Goal: Task Accomplishment & Management: Complete application form

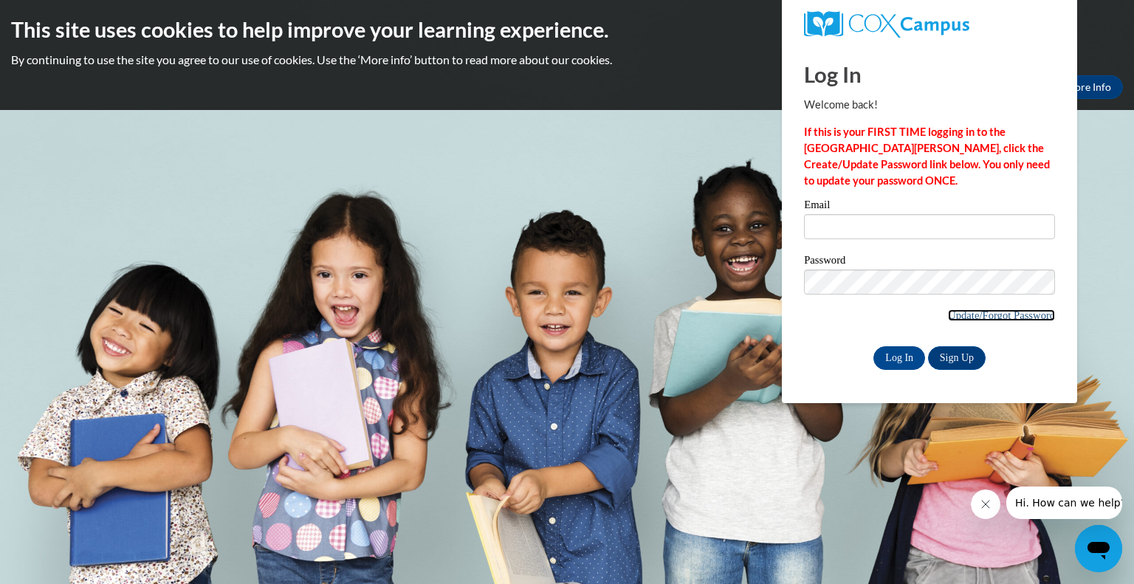
click at [993, 316] on link "Update/Forgot Password" at bounding box center [1001, 315] width 107 height 12
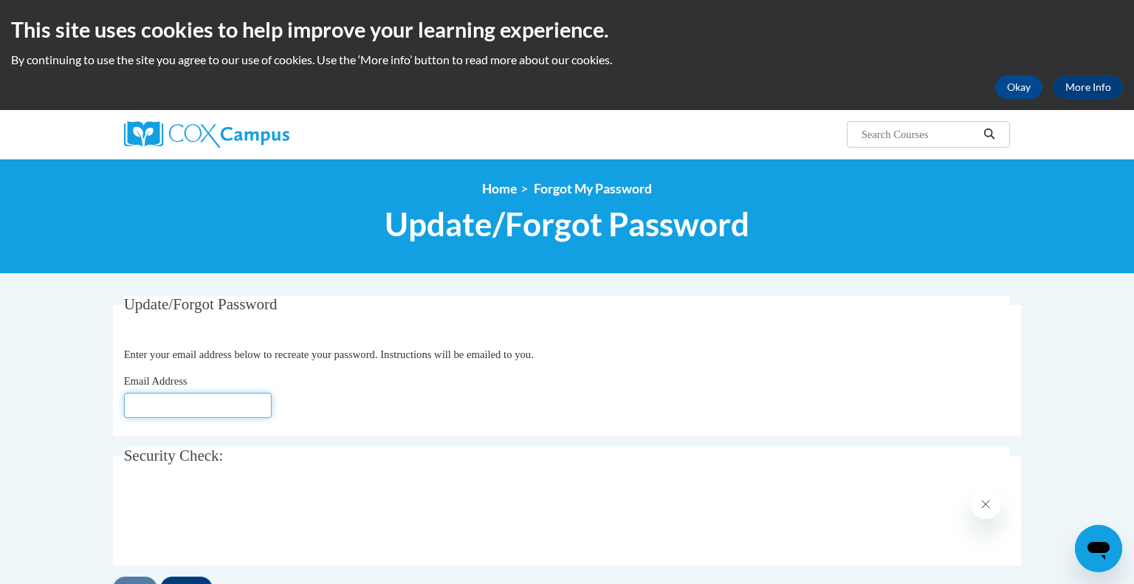
click at [218, 401] on input "Email Address" at bounding box center [198, 405] width 148 height 25
type input "[EMAIL_ADDRESS][DOMAIN_NAME]"
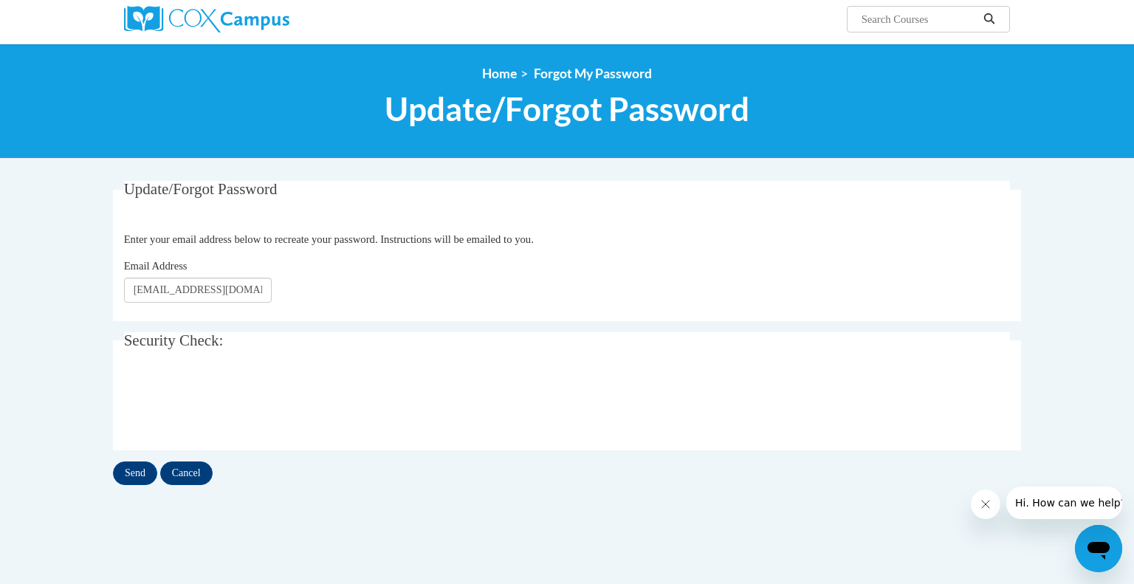
scroll to position [121, 0]
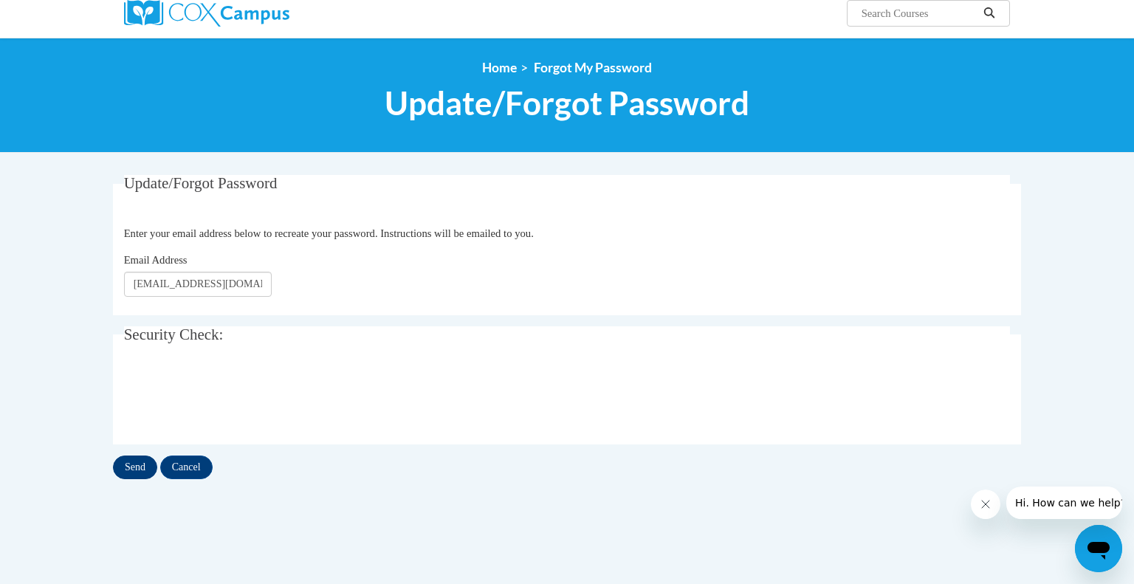
click at [134, 469] on input "Send" at bounding box center [135, 467] width 44 height 24
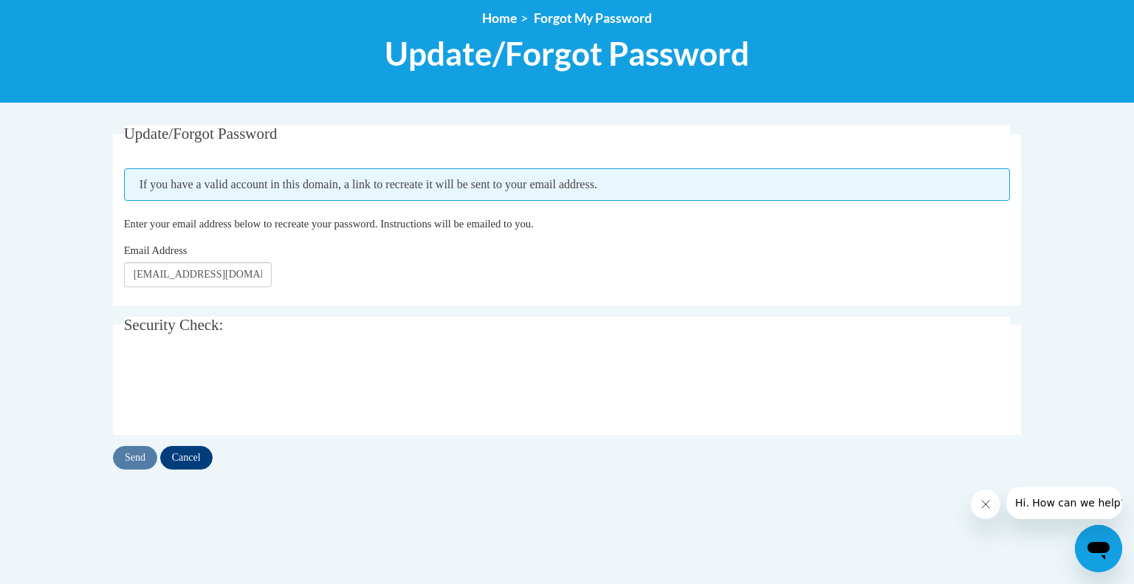
scroll to position [189, 0]
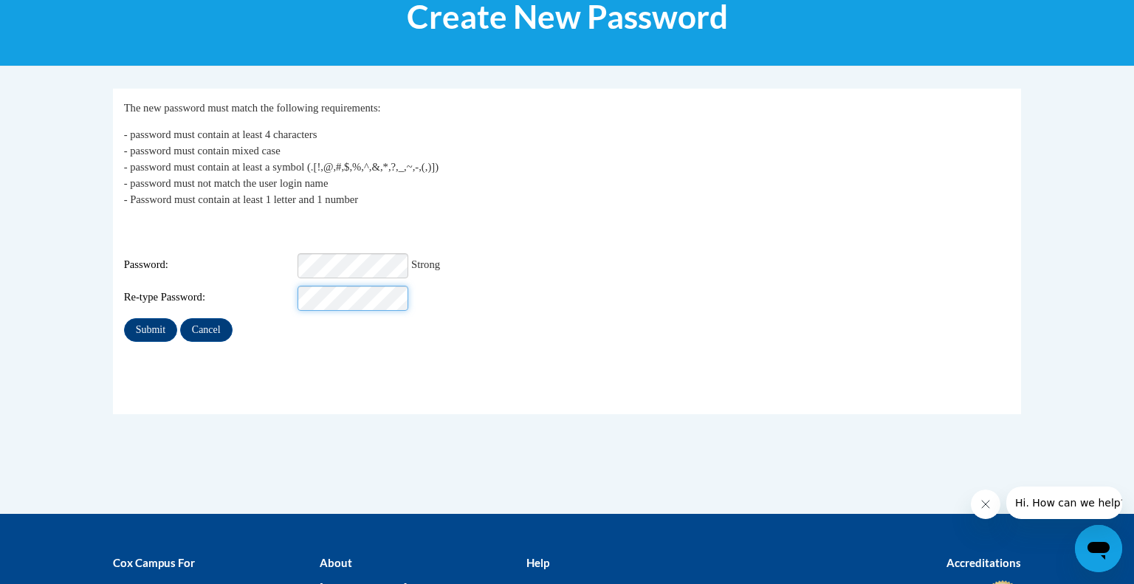
scroll to position [0, 1]
click at [151, 318] on input "Submit" at bounding box center [150, 330] width 53 height 24
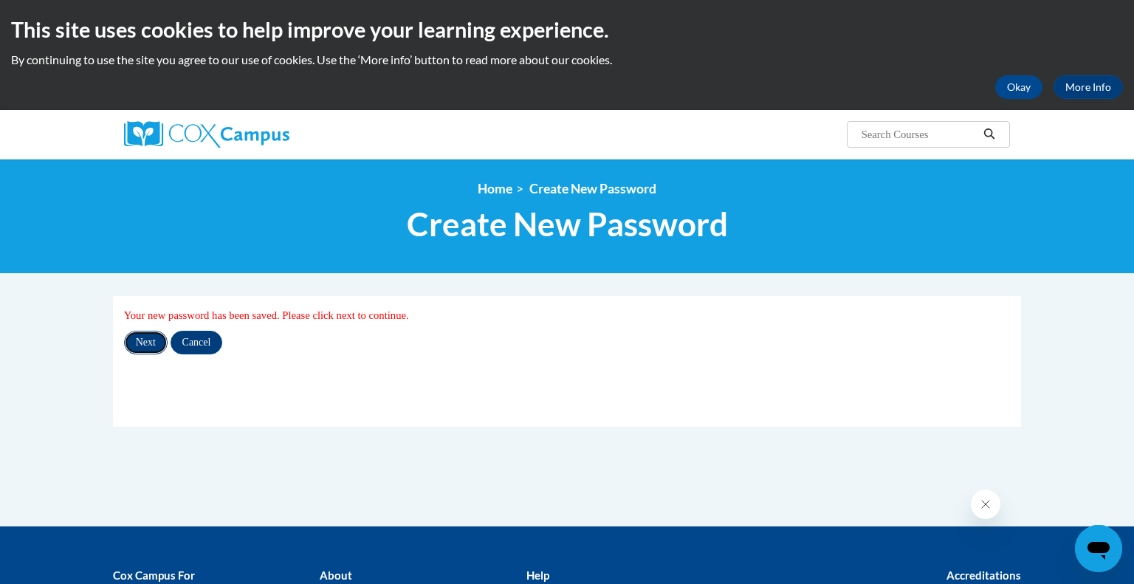
click at [154, 342] on input "Next" at bounding box center [146, 343] width 44 height 24
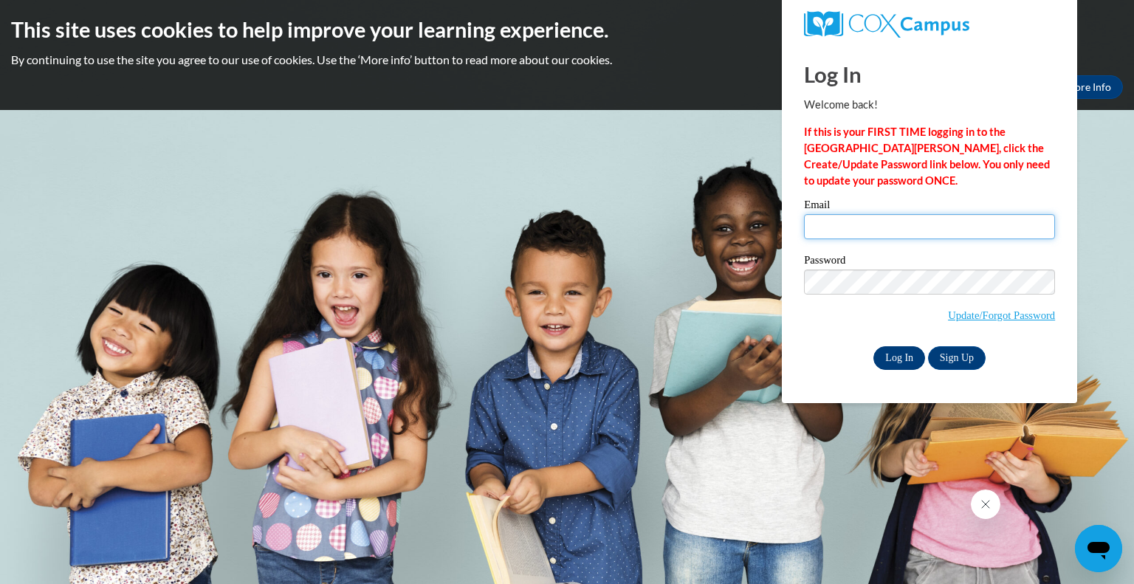
type input "shaynareynard@hasd.org"
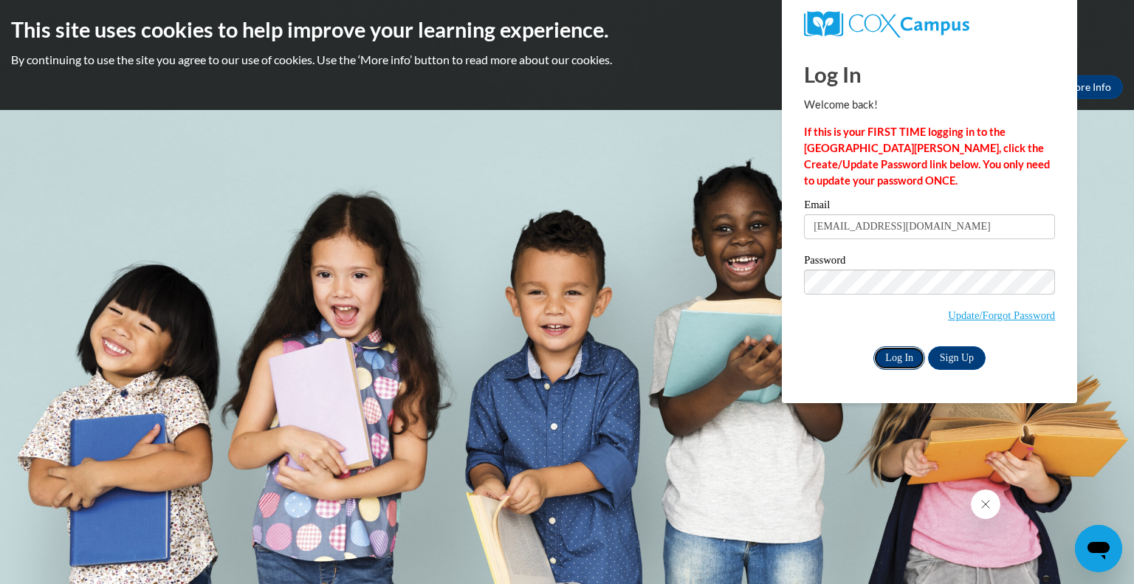
click at [892, 359] on input "Log In" at bounding box center [899, 358] width 52 height 24
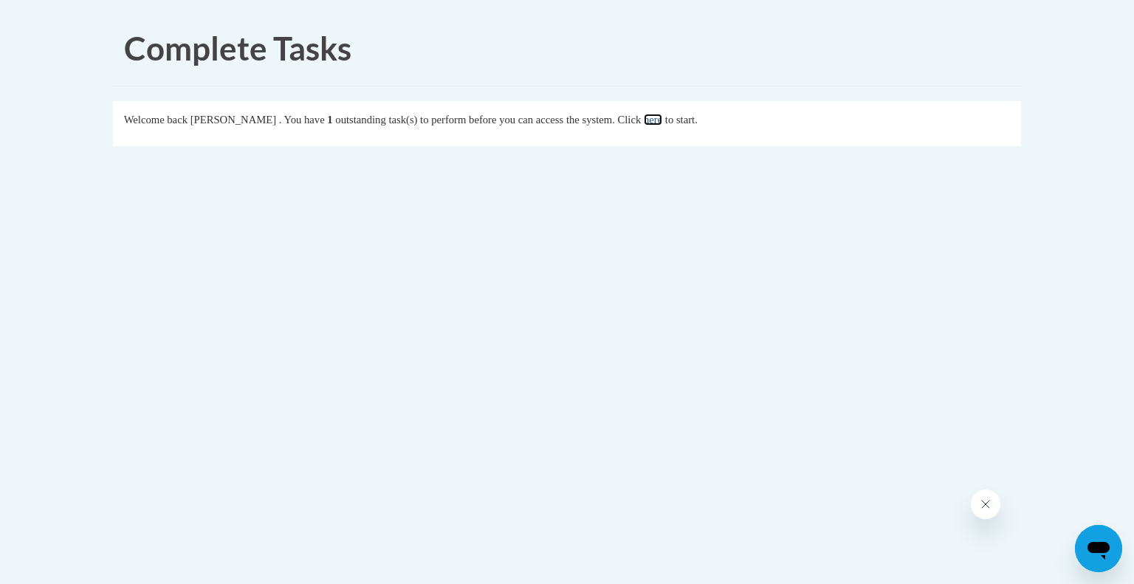
click at [662, 114] on link "here" at bounding box center [653, 120] width 18 height 12
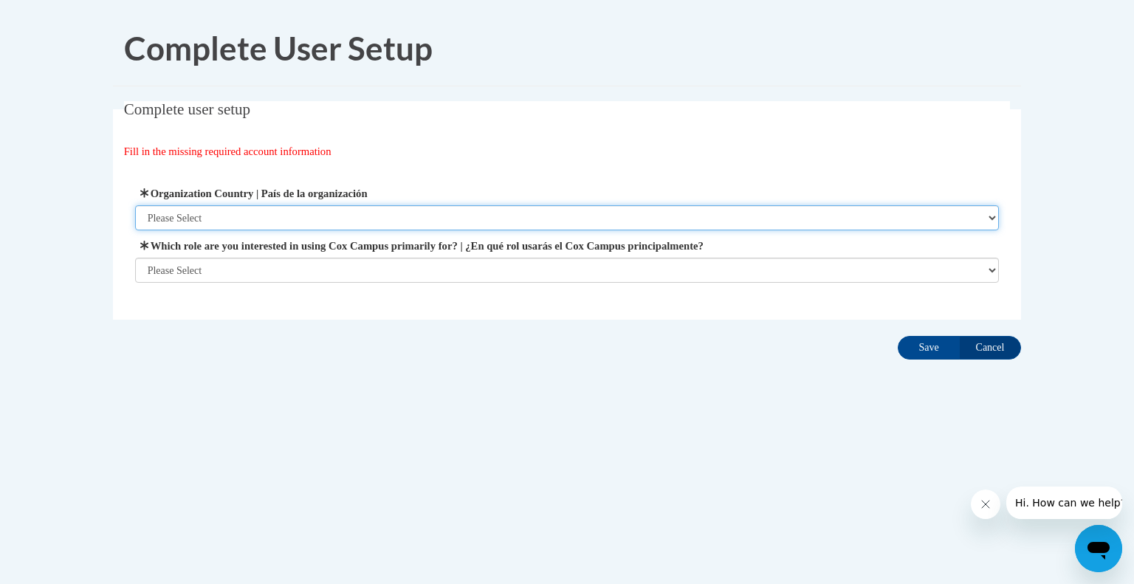
click at [452, 213] on select "Please Select [GEOGRAPHIC_DATA] | [GEOGRAPHIC_DATA] Outside of [GEOGRAPHIC_DATA…" at bounding box center [567, 217] width 864 height 25
select select "ad49bcad-a171-4b2e-b99c-48b446064914"
click at [135, 205] on select "Please Select [GEOGRAPHIC_DATA] | [GEOGRAPHIC_DATA] Outside of [GEOGRAPHIC_DATA…" at bounding box center [567, 217] width 864 height 25
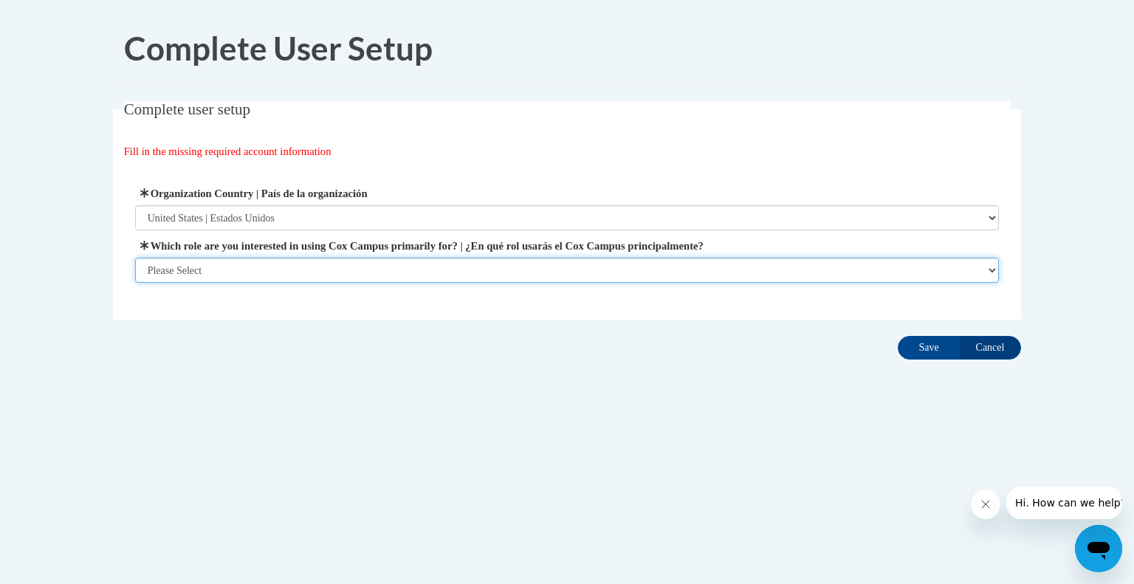
click at [388, 278] on select "Please Select College/University | Colegio/Universidad Community/Nonprofit Part…" at bounding box center [567, 270] width 864 height 25
select select "fbf2d438-af2f-41f8-98f1-81c410e29de3"
click at [135, 283] on select "Please Select College/University | Colegio/Universidad Community/Nonprofit Part…" at bounding box center [567, 270] width 864 height 25
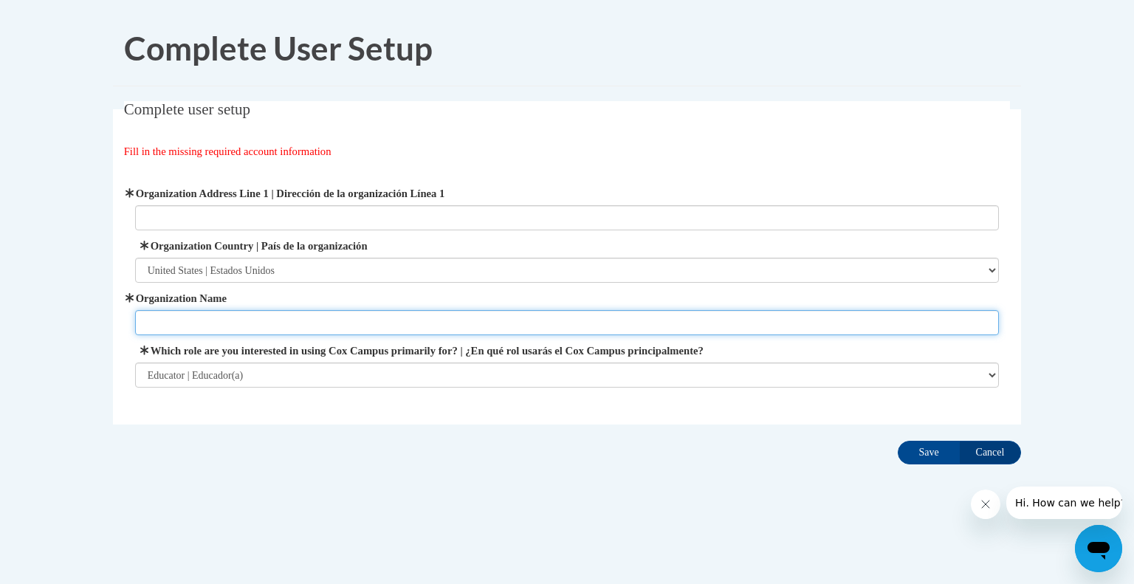
click at [319, 317] on input "Organization Name" at bounding box center [567, 322] width 864 height 25
type input "[GEOGRAPHIC_DATA]"
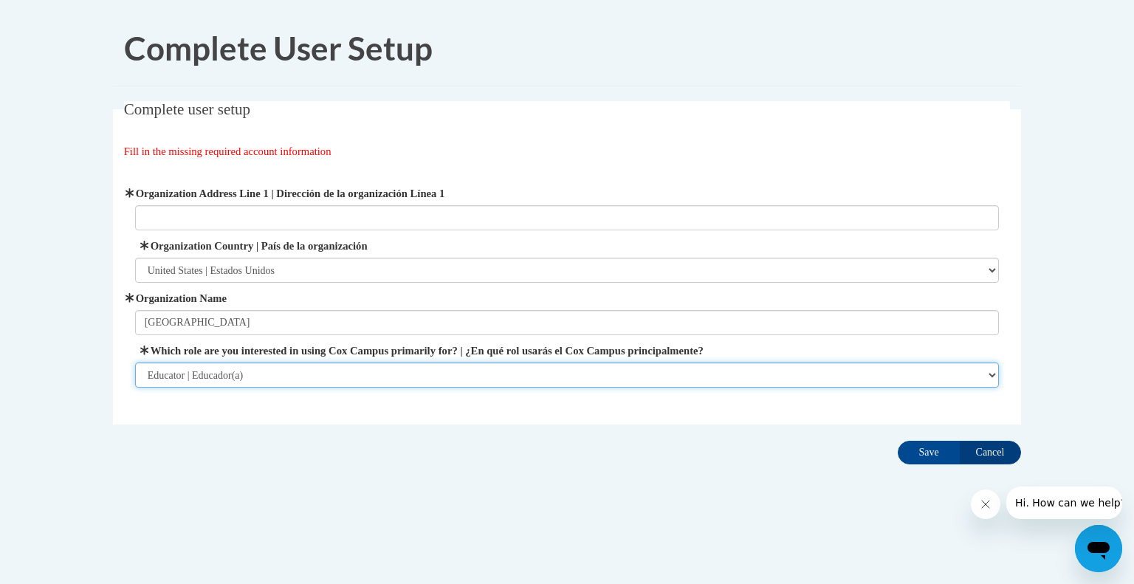
click at [315, 371] on select "Please Select College/University | Colegio/Universidad Community/Nonprofit Part…" at bounding box center [567, 374] width 864 height 25
click at [135, 362] on select "Please Select College/University | Colegio/Universidad Community/Nonprofit Part…" at bounding box center [567, 374] width 864 height 25
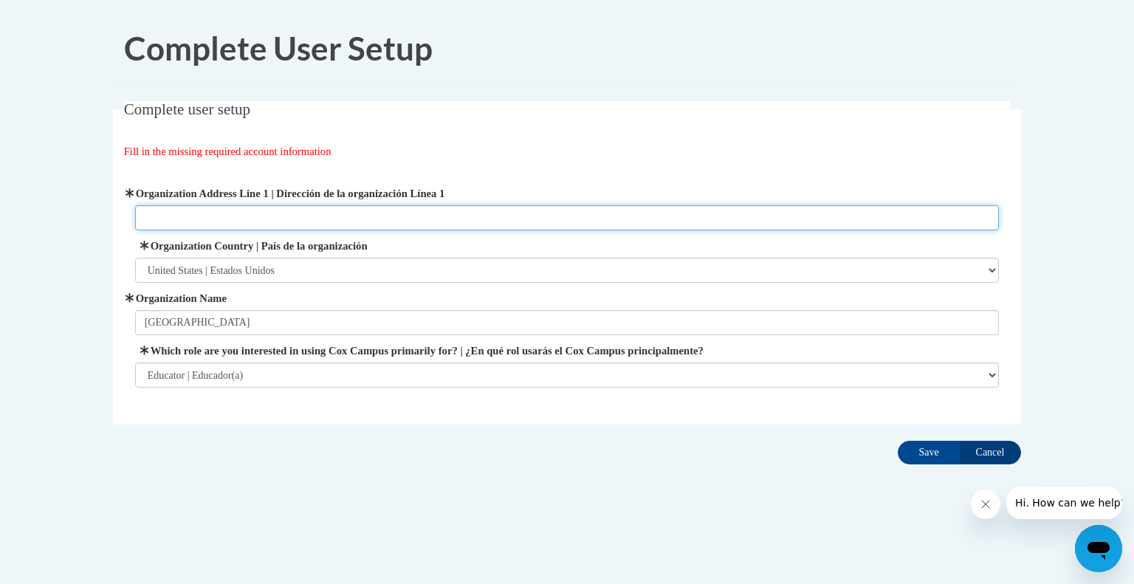
click at [264, 221] on input "Organization Address Line 1 | Dirección de la organización Línea 1" at bounding box center [567, 217] width 864 height 25
click at [247, 221] on input "Organization Address Line 1 | Dirección de la organización Línea 1" at bounding box center [567, 217] width 864 height 25
type input "3"
type input "[STREET_ADDRESS]"
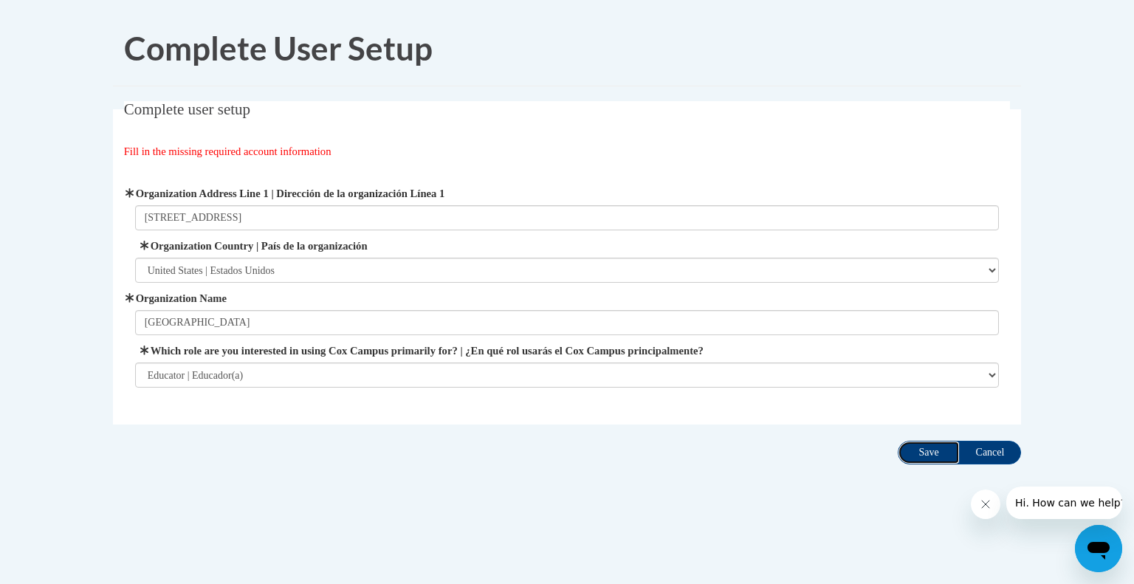
click at [917, 445] on input "Save" at bounding box center [928, 453] width 62 height 24
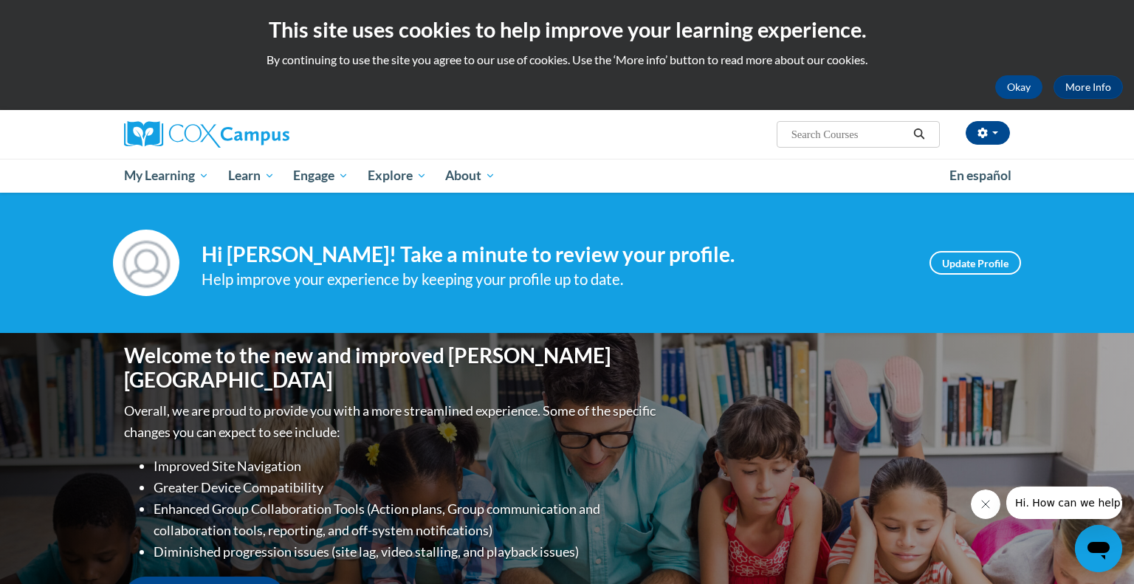
click at [804, 126] on input "Search..." at bounding box center [849, 134] width 118 height 18
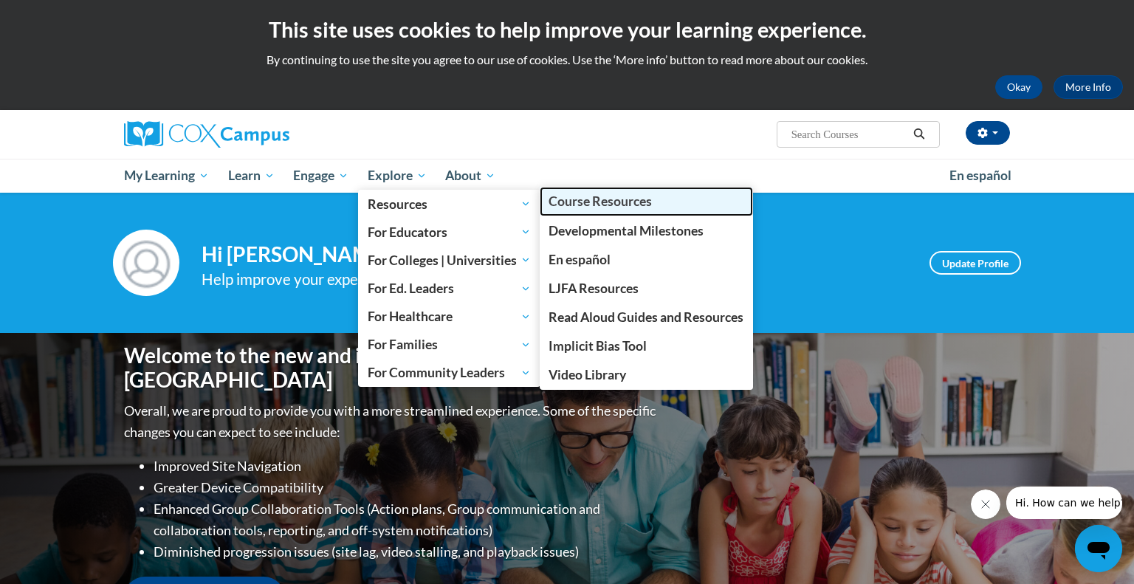
click at [602, 203] on span "Course Resources" at bounding box center [599, 200] width 103 height 15
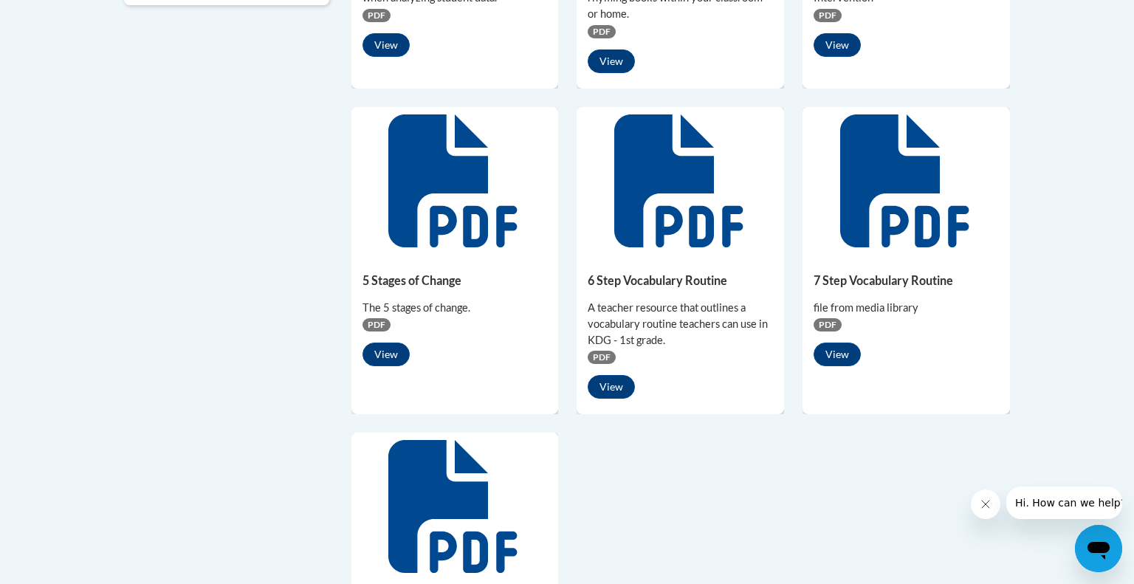
scroll to position [930, 0]
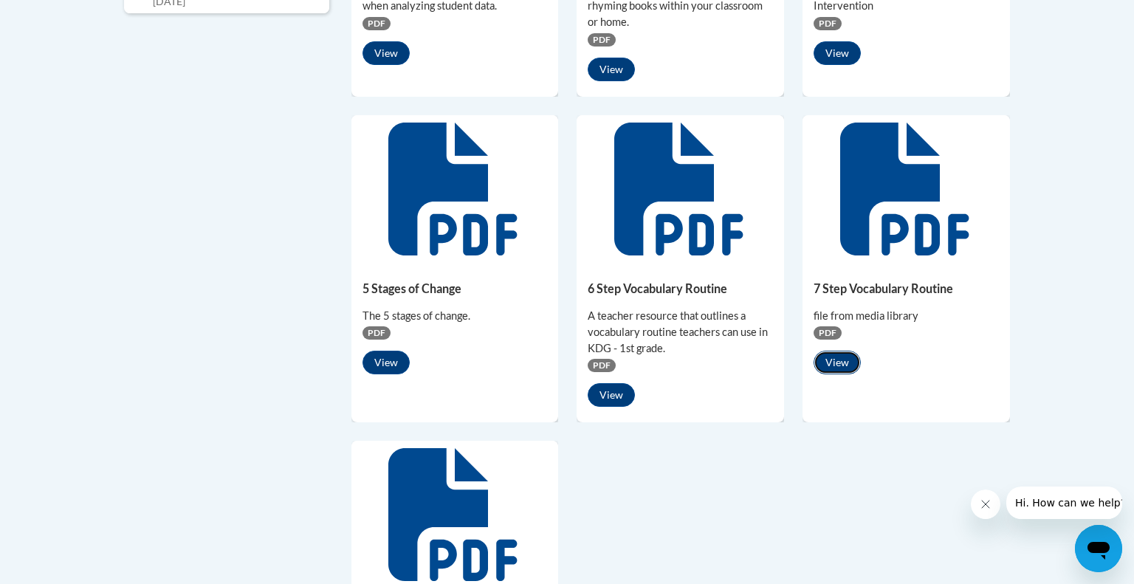
click at [838, 365] on button "View" at bounding box center [836, 363] width 47 height 24
